Goal: Information Seeking & Learning: Learn about a topic

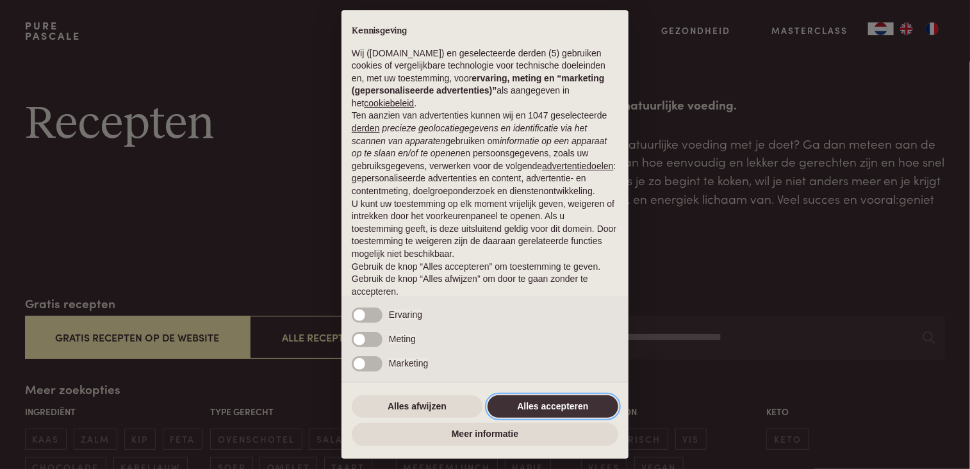
click at [537, 406] on button "Alles accepteren" at bounding box center [552, 406] width 131 height 23
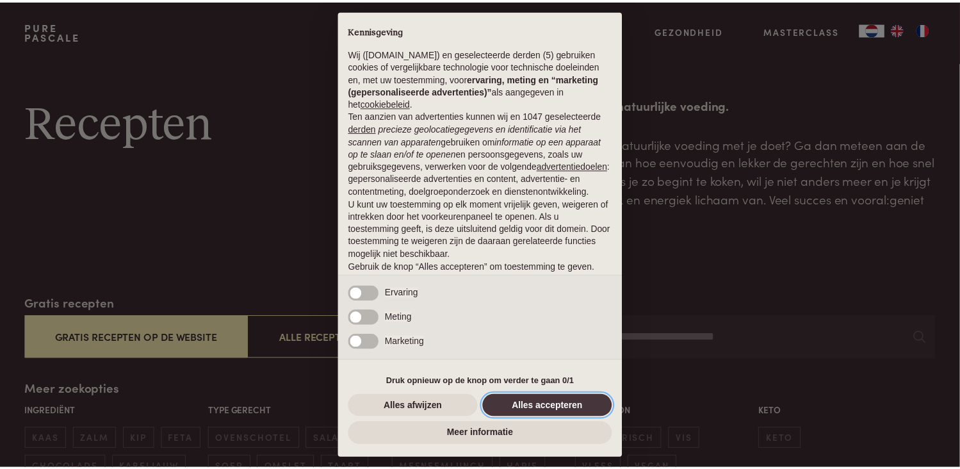
scroll to position [46, 0]
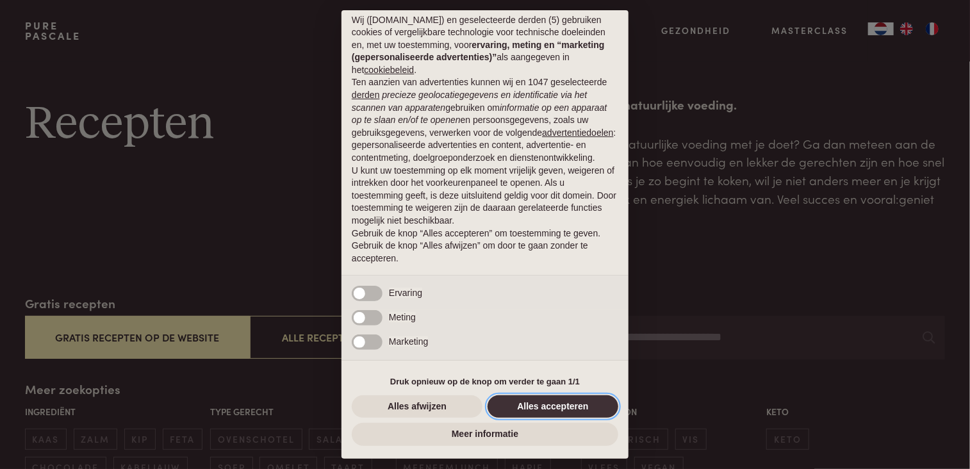
click at [523, 404] on button "Alles accepteren" at bounding box center [552, 406] width 131 height 23
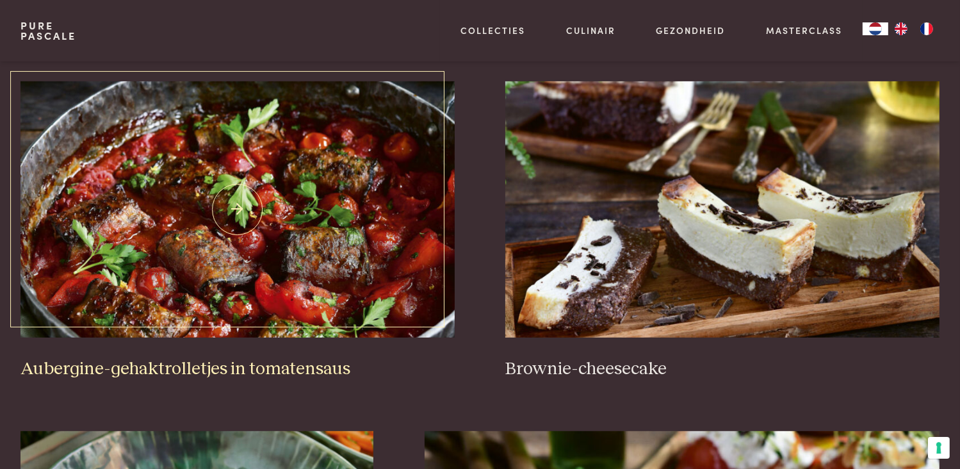
scroll to position [491, 0]
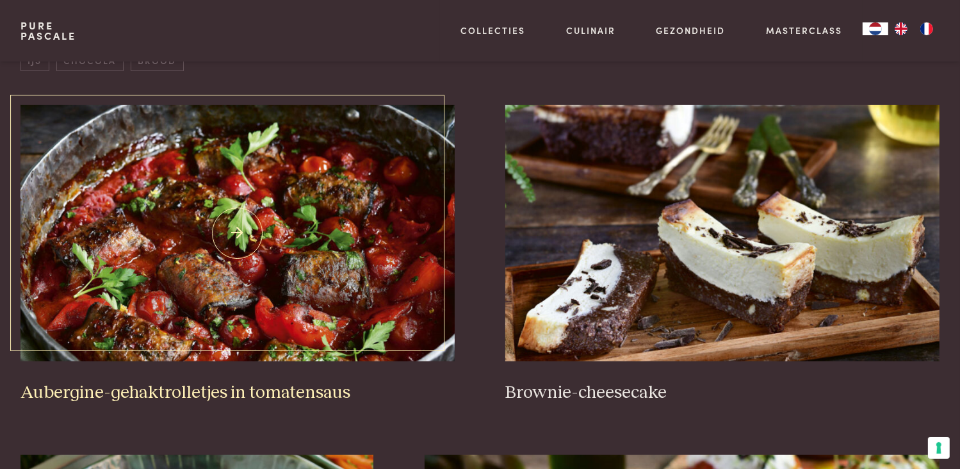
click at [150, 179] on img at bounding box center [237, 233] width 434 height 256
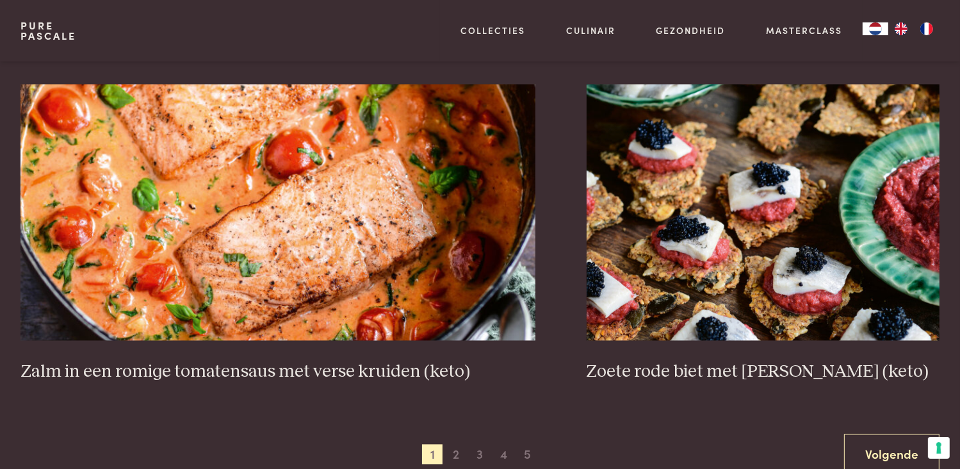
scroll to position [2314, 0]
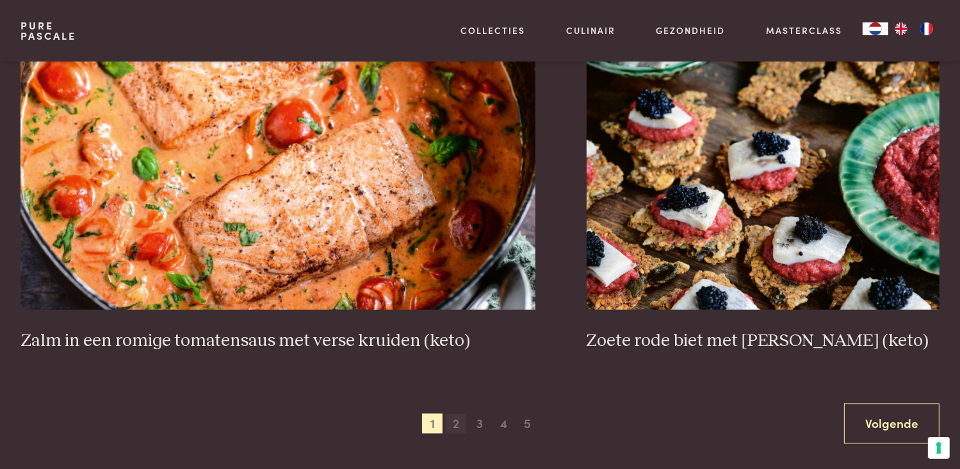
click at [454, 421] on span "2" at bounding box center [456, 424] width 20 height 20
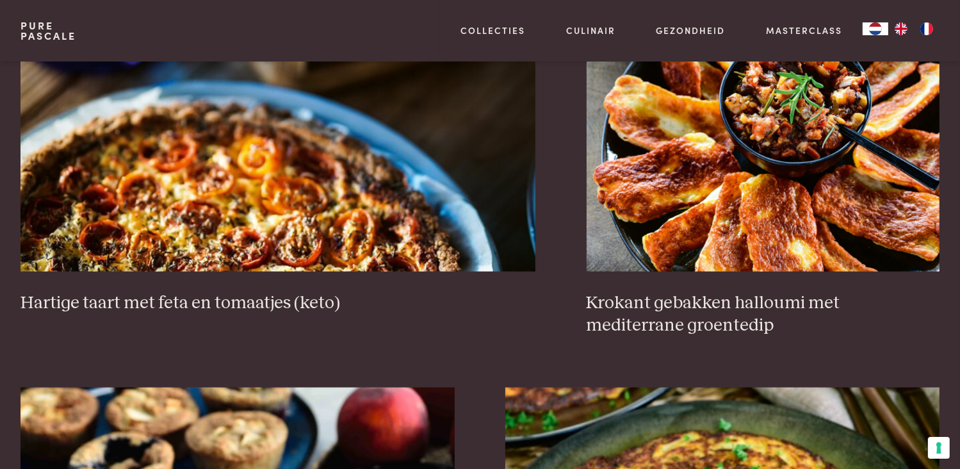
scroll to position [1283, 0]
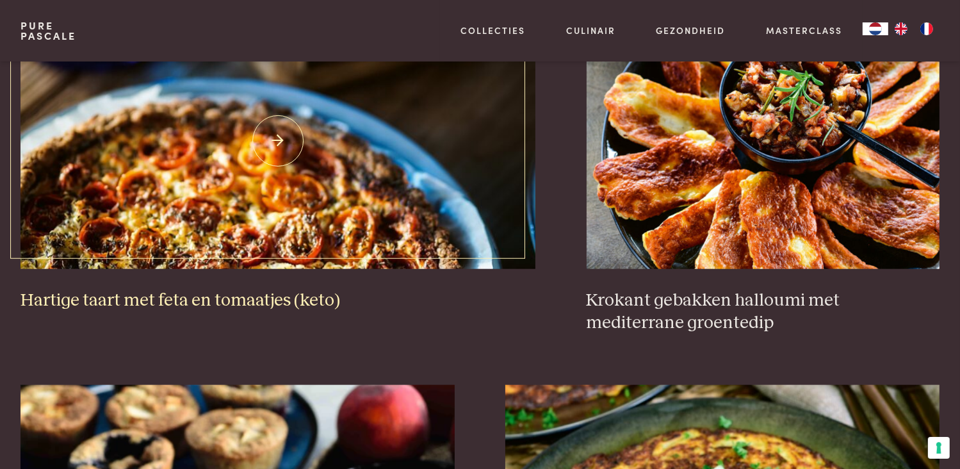
click at [197, 299] on h3 "Hartige taart met feta en tomaatjes (keto)" at bounding box center [277, 301] width 515 height 22
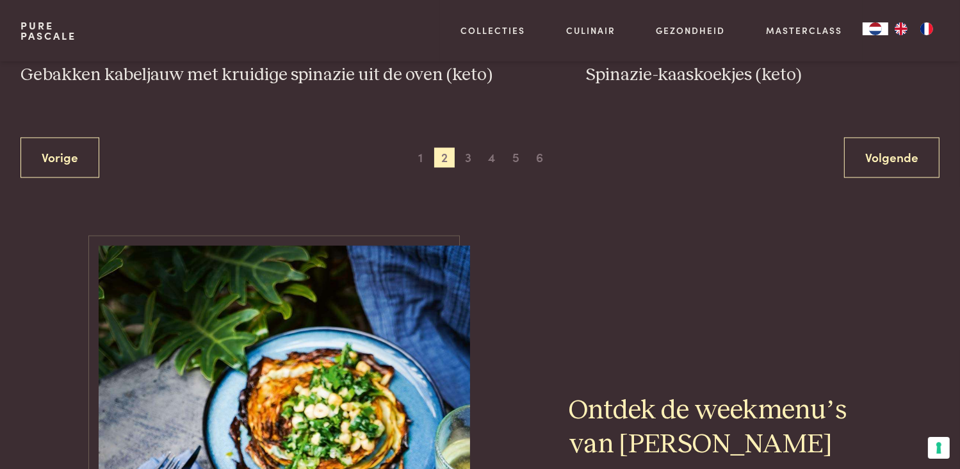
scroll to position [2589, 0]
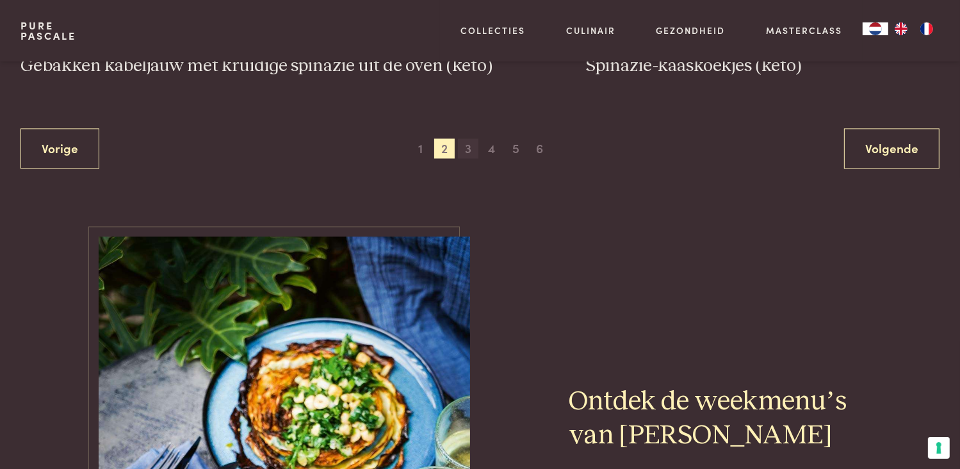
click at [476, 147] on span "3" at bounding box center [468, 148] width 20 height 20
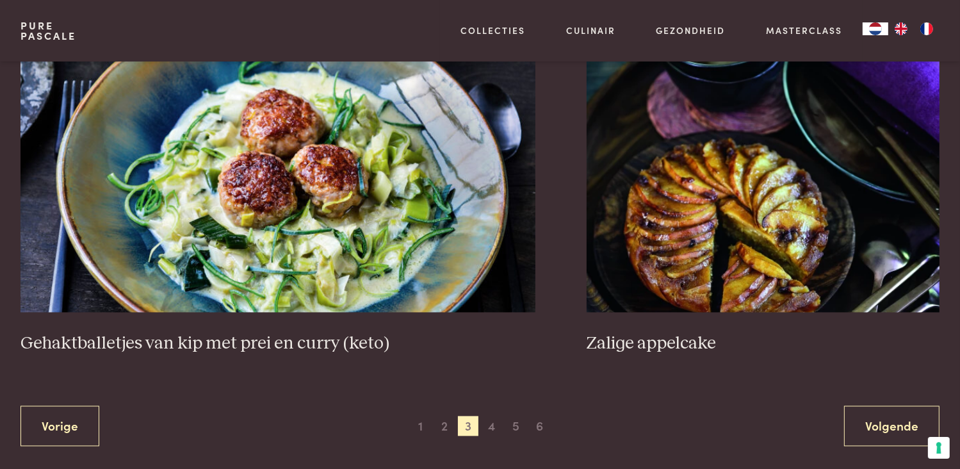
scroll to position [2356, 0]
click at [491, 423] on span "4" at bounding box center [492, 426] width 20 height 20
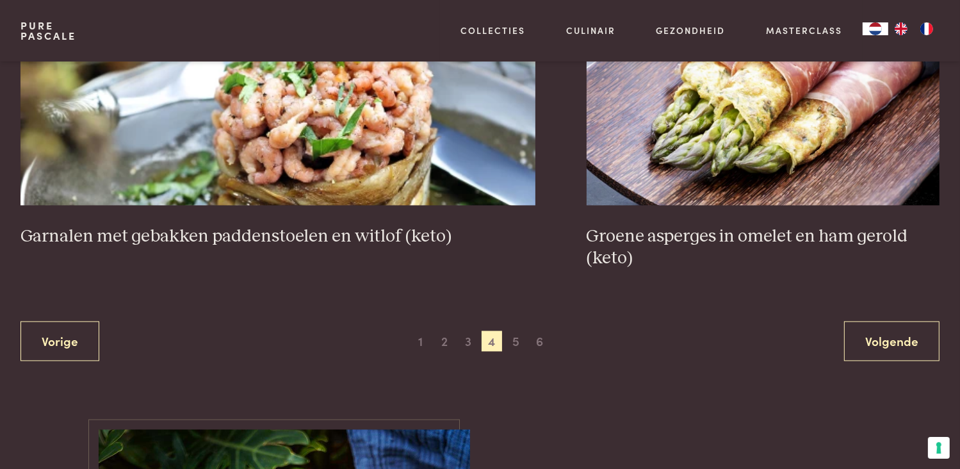
scroll to position [2420, 0]
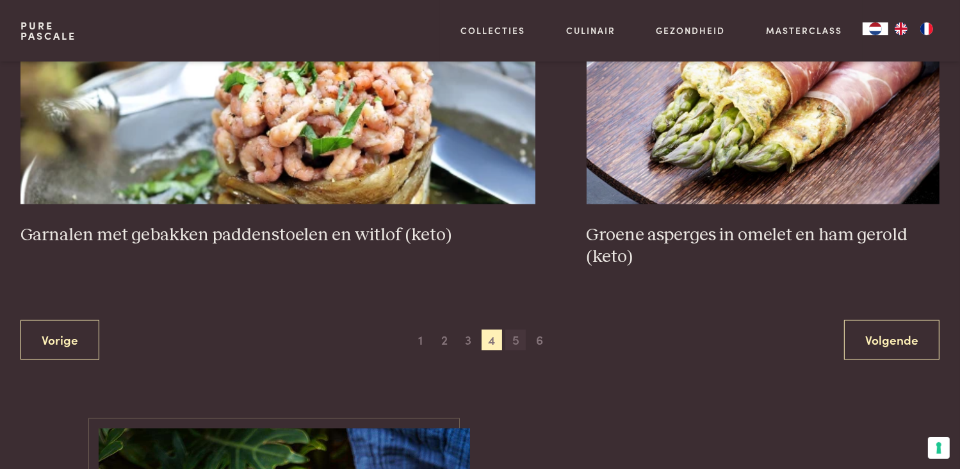
click at [518, 339] on span "5" at bounding box center [515, 339] width 20 height 20
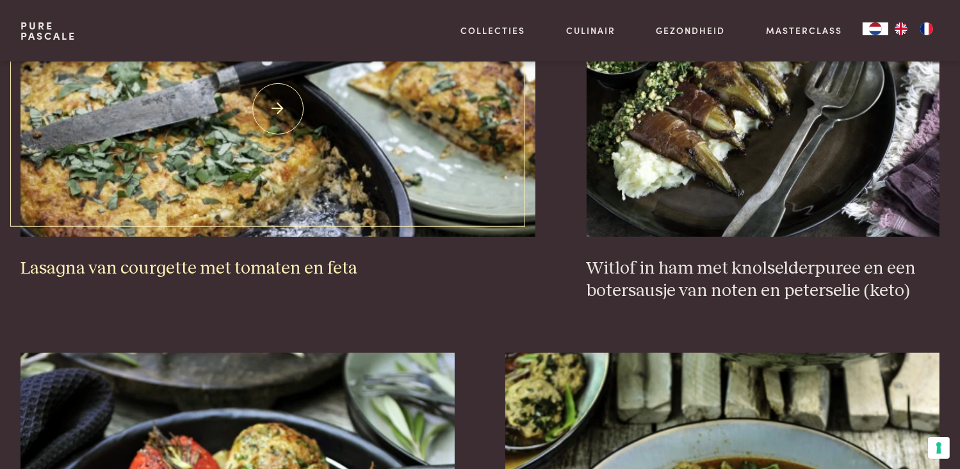
scroll to position [1304, 0]
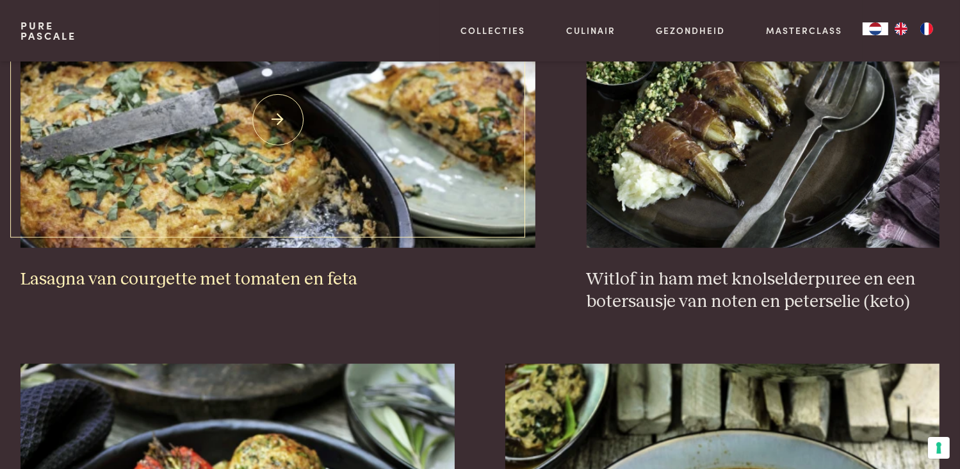
click at [159, 277] on h3 "Lasagna van courgette met tomaten en feta" at bounding box center [277, 279] width 515 height 22
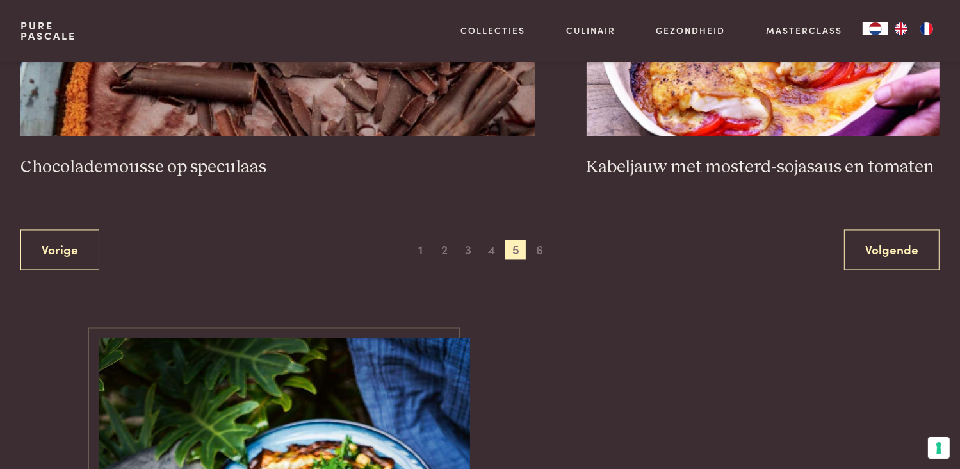
scroll to position [2491, 0]
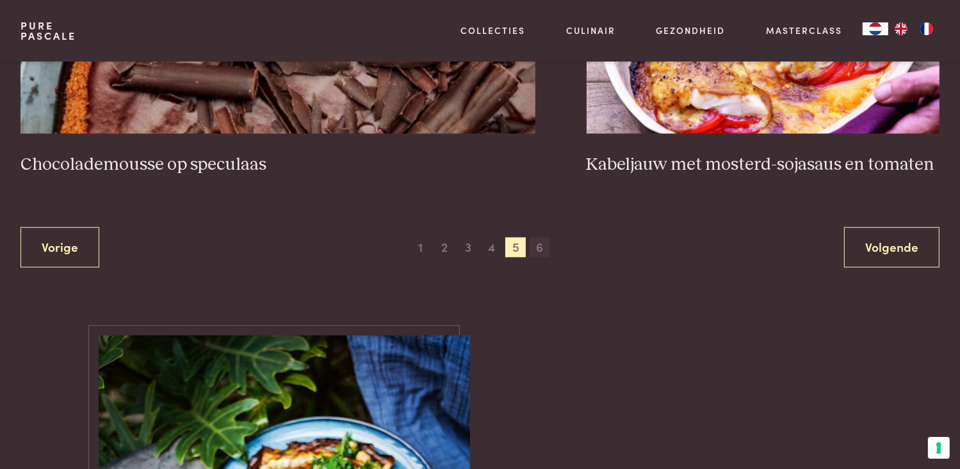
click at [541, 243] on span "6" at bounding box center [540, 247] width 20 height 20
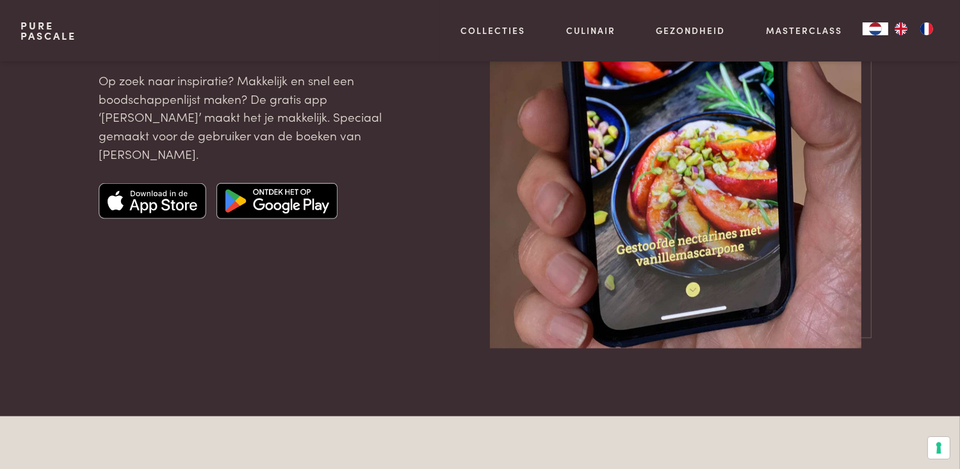
scroll to position [1827, 0]
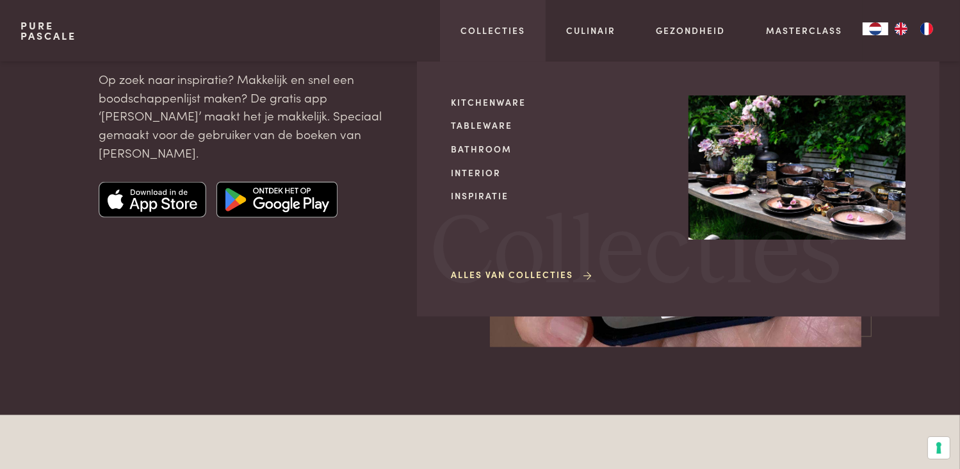
click at [509, 47] on div "Collecties Kitchenware Tableware Bathroom Interior Inspiratie Alles van Collect…" at bounding box center [493, 30] width 106 height 61
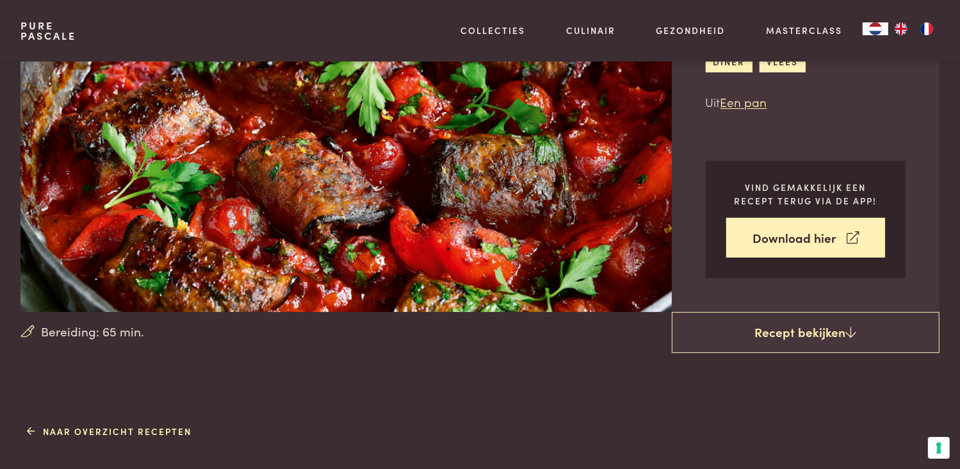
scroll to position [169, 0]
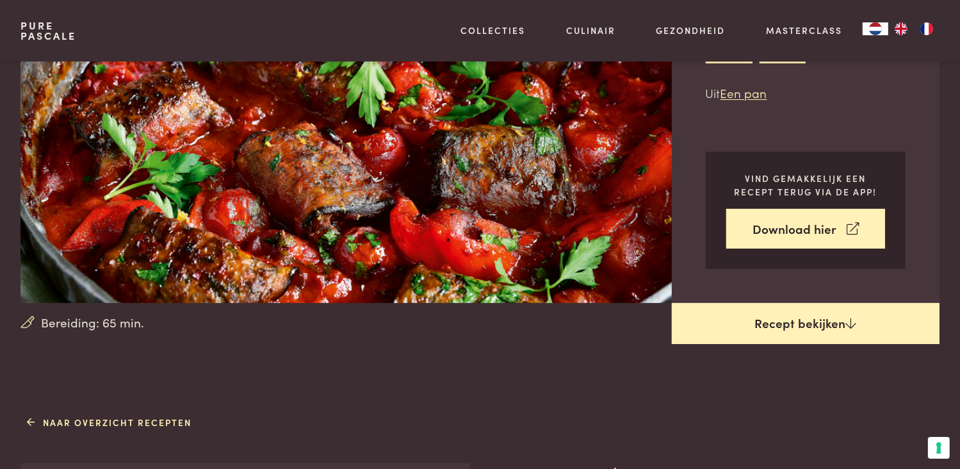
click at [811, 320] on link "Recept bekijken" at bounding box center [806, 323] width 268 height 41
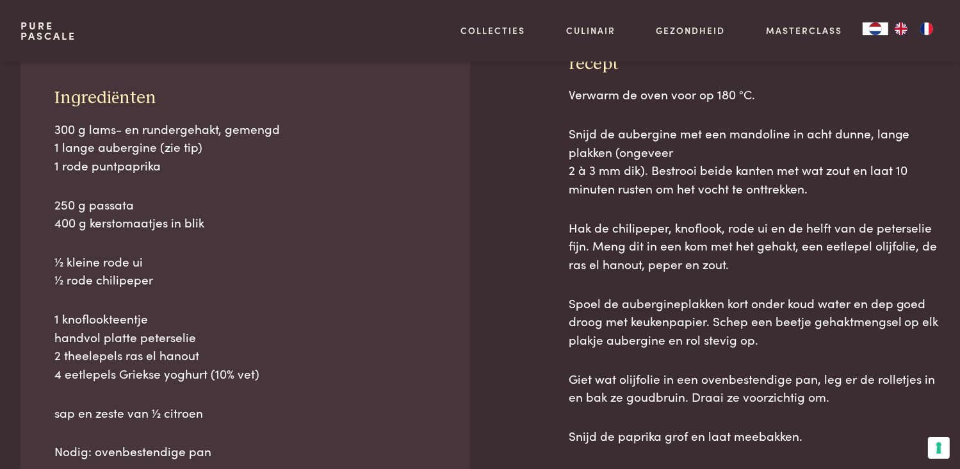
scroll to position [580, 0]
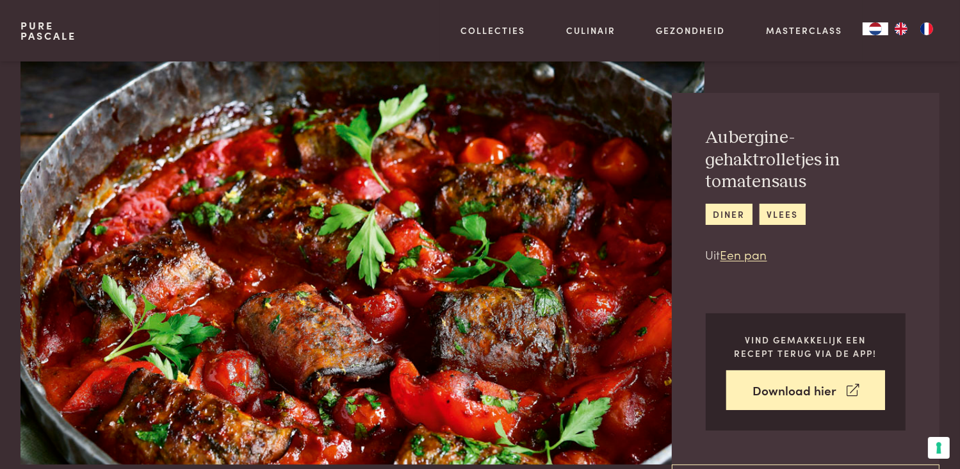
scroll to position [3, 0]
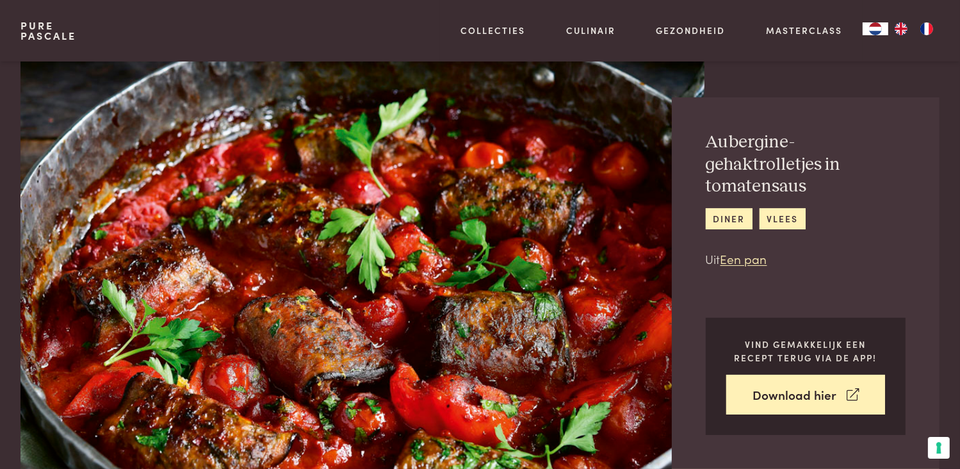
scroll to position [580, 0]
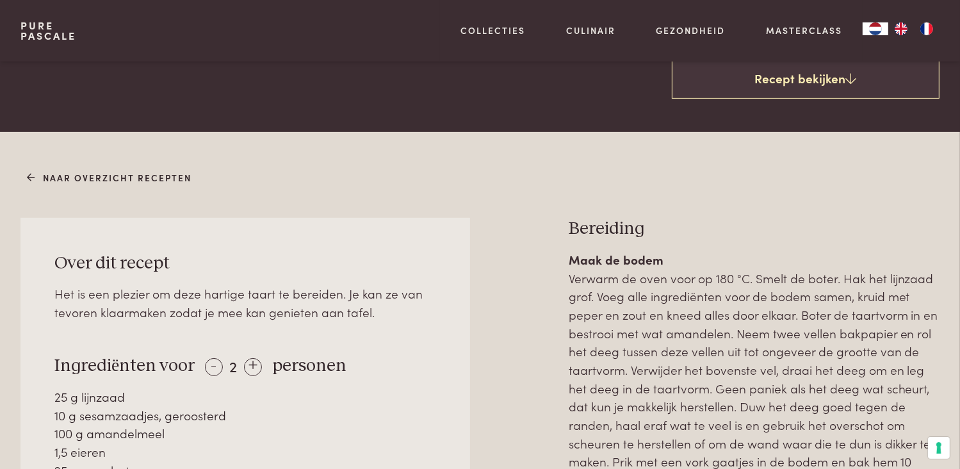
scroll to position [443, 0]
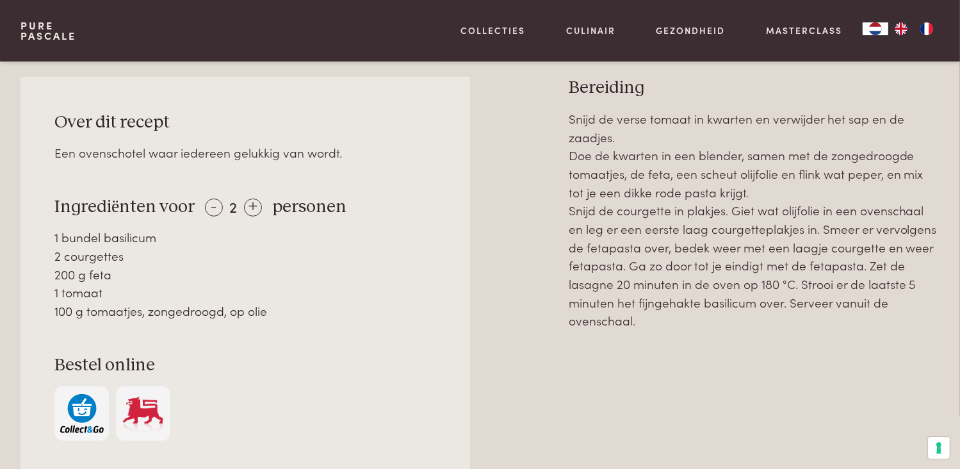
scroll to position [562, 0]
click at [569, 243] on p "Snijd de verse tomaat in kwarten en verwijder het sap en de zaadjes. Doe de kwa…" at bounding box center [754, 218] width 371 height 220
